Goal: Task Accomplishment & Management: Use online tool/utility

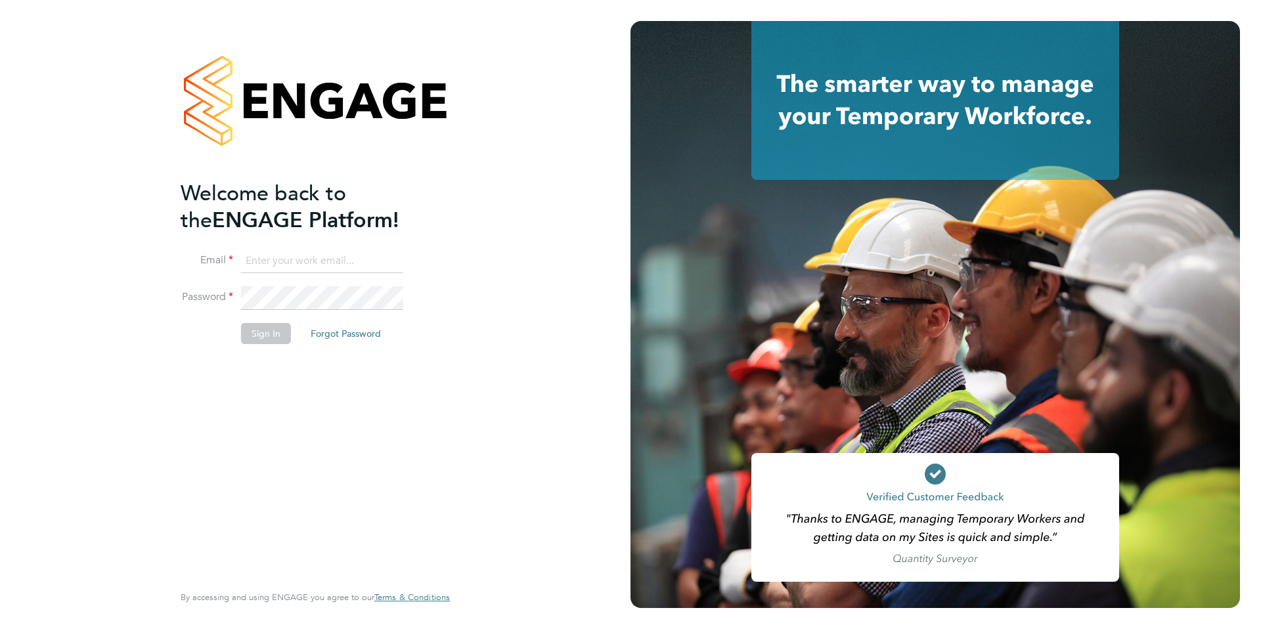
type input "[PERSON_NAME][EMAIL_ADDRESS][DOMAIN_NAME]"
drag, startPoint x: 293, startPoint y: 332, endPoint x: 282, endPoint y: 333, distance: 10.6
click at [293, 332] on li "Sign In Forgot Password" at bounding box center [309, 340] width 256 height 34
click at [273, 334] on button "Sign In" at bounding box center [266, 333] width 50 height 21
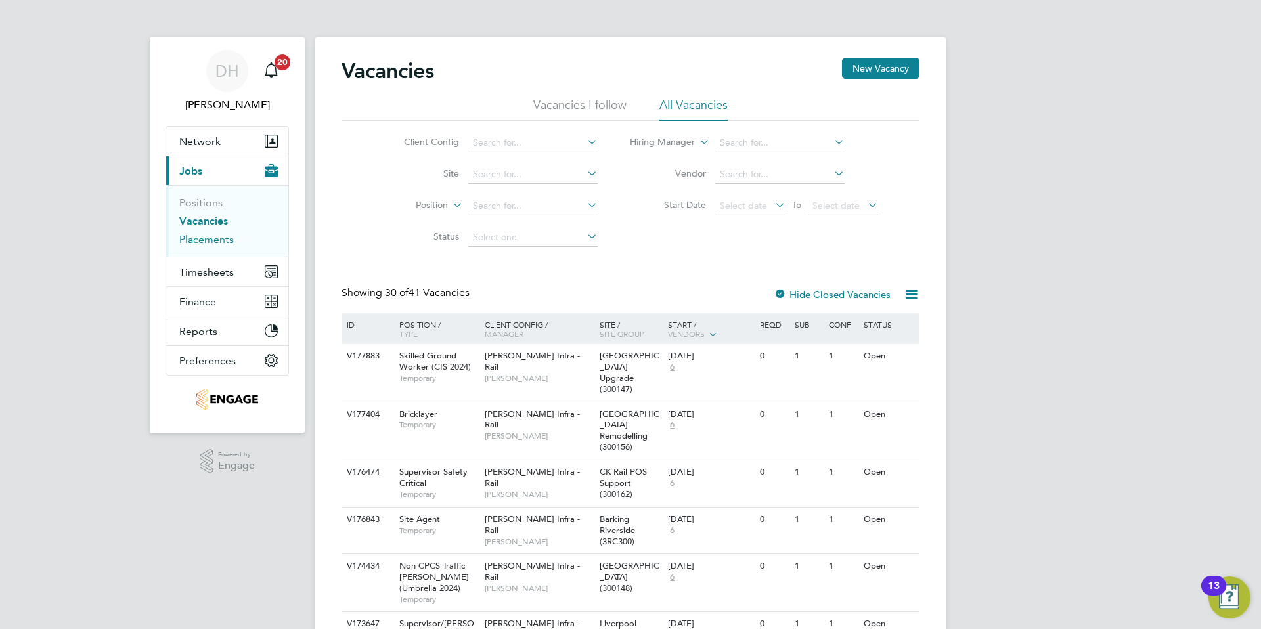
click at [206, 238] on link "Placements" at bounding box center [206, 239] width 55 height 12
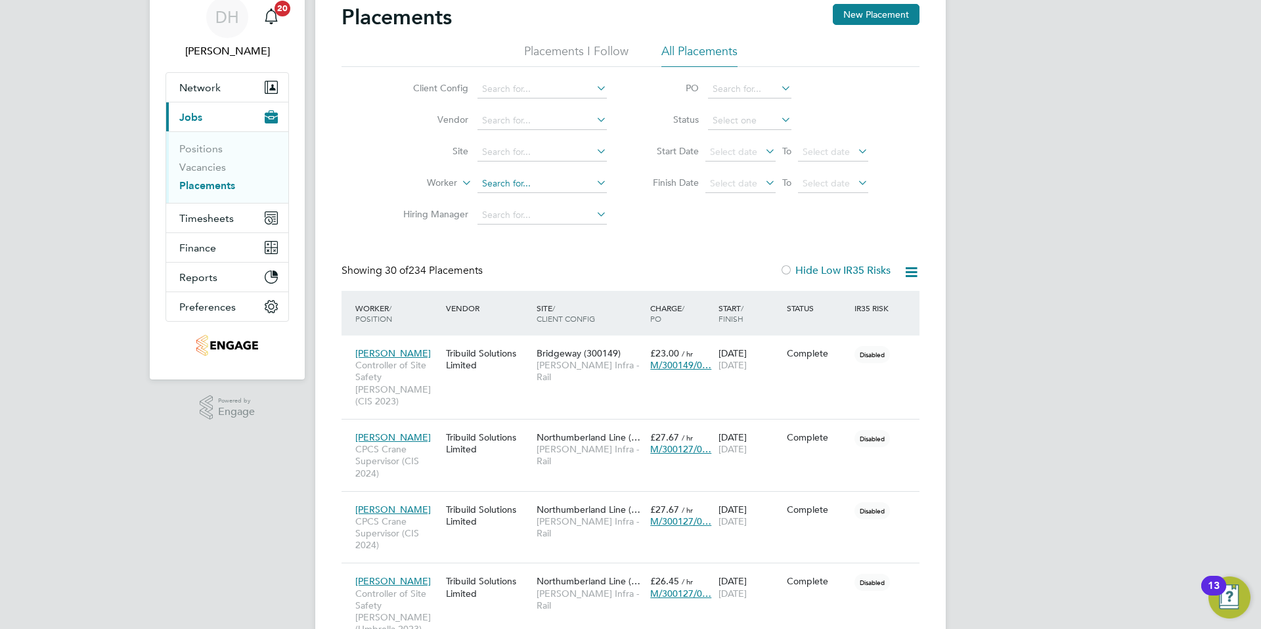
click at [506, 181] on input at bounding box center [541, 184] width 129 height 18
click at [514, 221] on li "Jan nie Sweetman" at bounding box center [542, 220] width 131 height 18
type input "Jannie Sweetman"
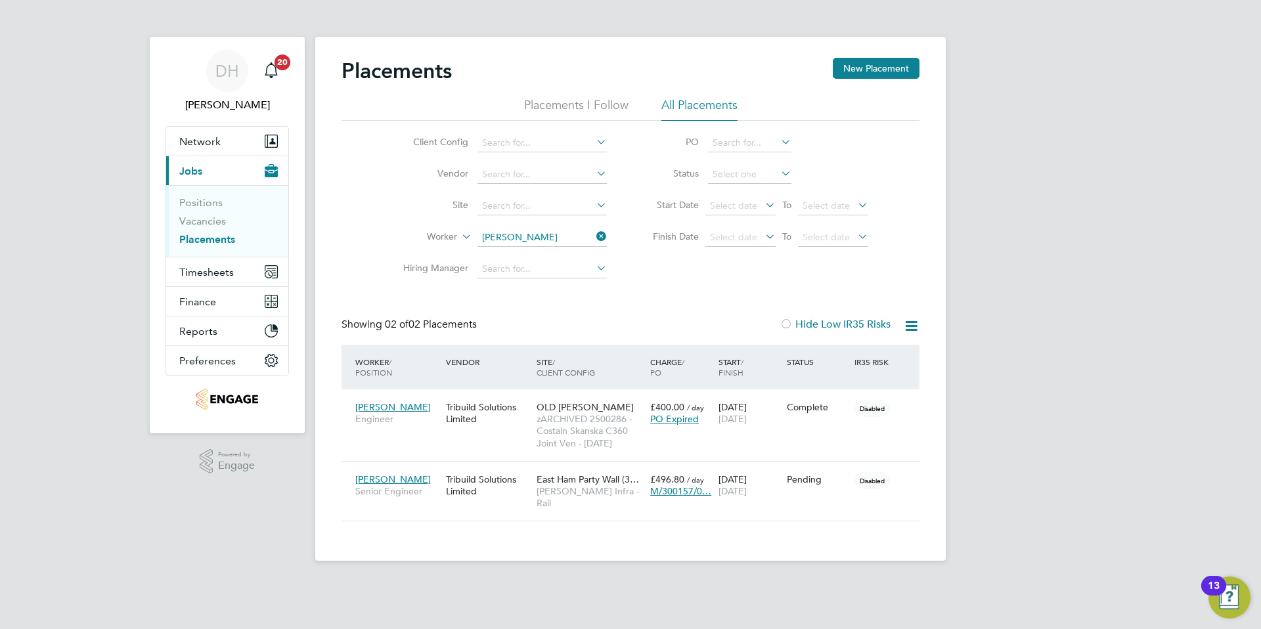
scroll to position [38, 114]
